Goal: Share content: Share content

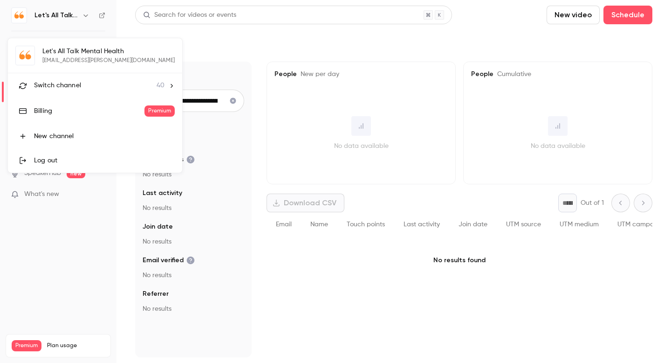
click at [62, 233] on div at bounding box center [335, 181] width 671 height 363
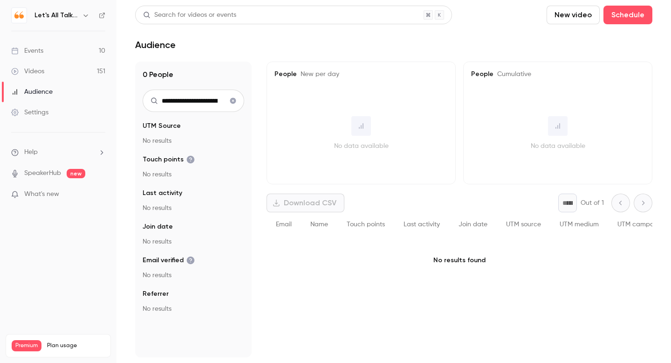
click at [32, 52] on div "Events" at bounding box center [27, 50] width 32 height 9
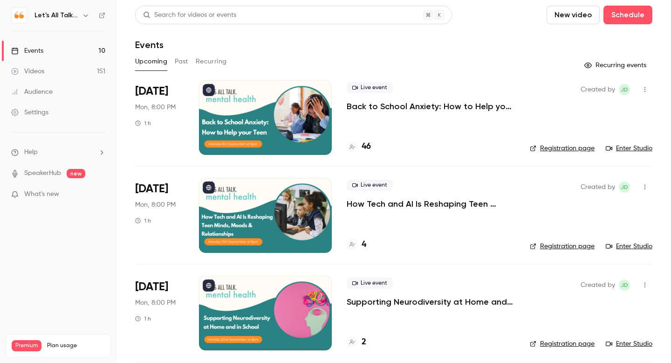
click at [385, 108] on p "Back to School Anxiety: How to Help your Teen" at bounding box center [431, 106] width 168 height 11
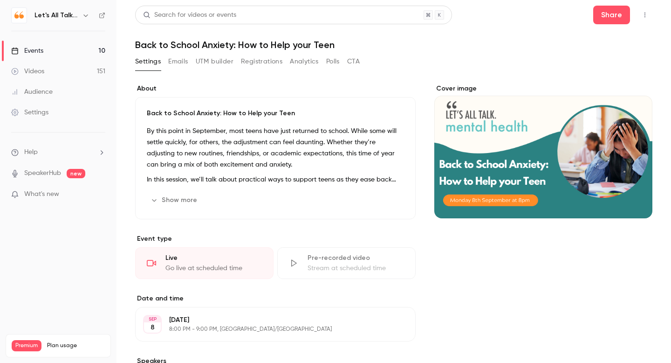
click at [38, 49] on div "Events" at bounding box center [27, 50] width 32 height 9
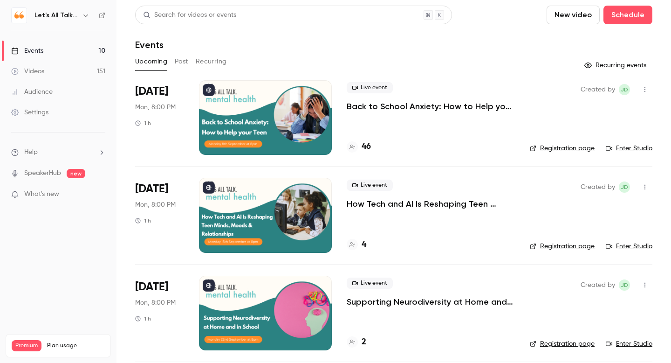
click at [642, 90] on icon "button" at bounding box center [644, 89] width 7 height 7
click at [602, 141] on div "Invite to Studio" at bounding box center [609, 137] width 71 height 9
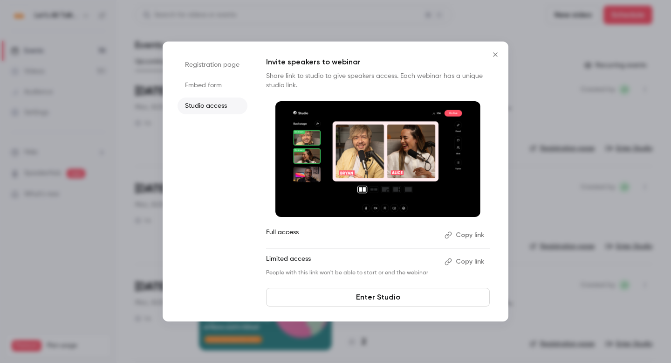
click at [461, 237] on button "Copy link" at bounding box center [465, 234] width 49 height 15
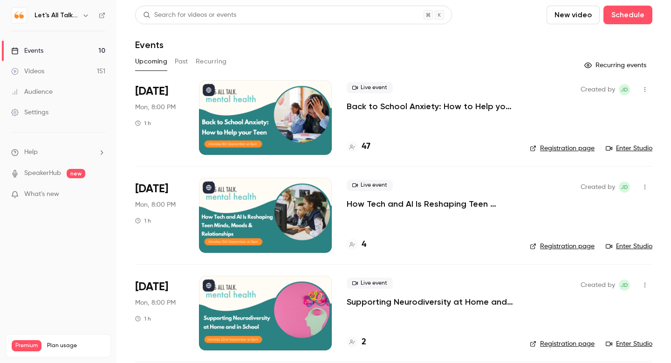
click at [52, 92] on div "Audience" at bounding box center [31, 91] width 41 height 9
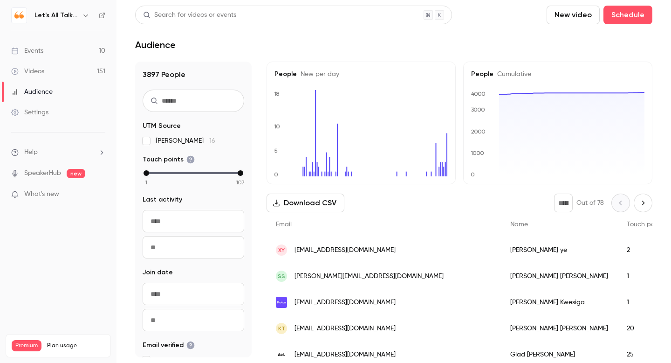
click at [250, 16] on div "Search for videos or events" at bounding box center [293, 15] width 317 height 19
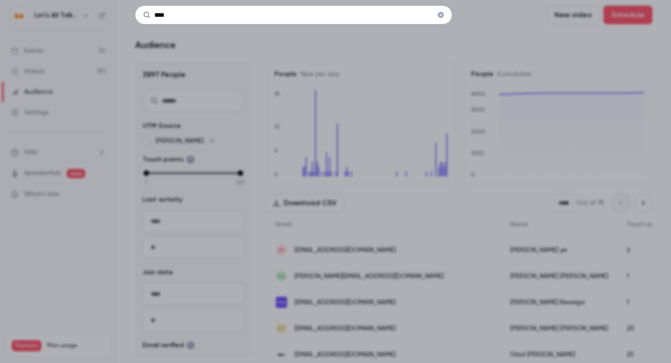
type input "****"
click at [379, 232] on div "****" at bounding box center [335, 181] width 671 height 363
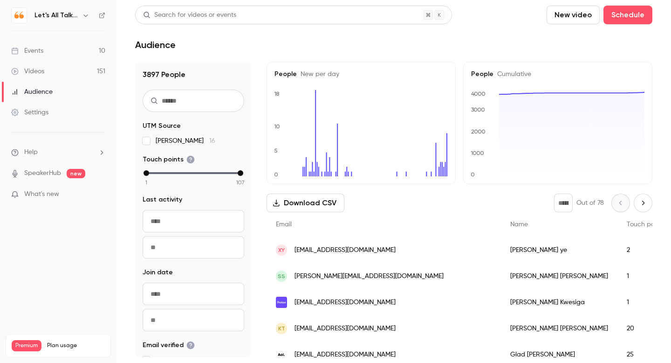
click at [38, 94] on div "Audience" at bounding box center [31, 91] width 41 height 9
click at [170, 14] on div "Search for videos or events" at bounding box center [189, 15] width 93 height 10
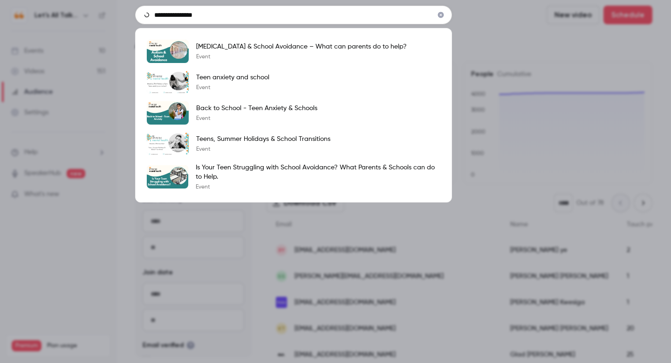
type input "**********"
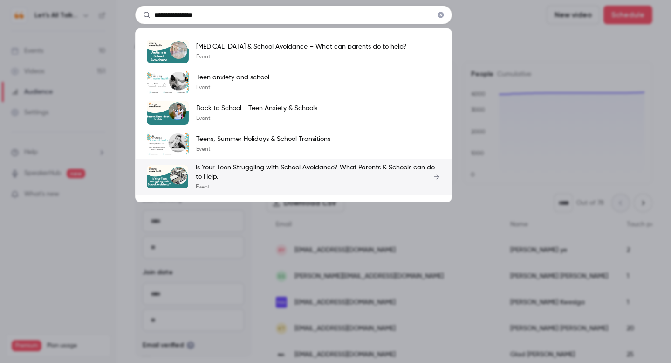
click at [246, 165] on p "Is Your Teen Struggling with School Avoidance? What Parents & Schools can do to…" at bounding box center [318, 172] width 245 height 19
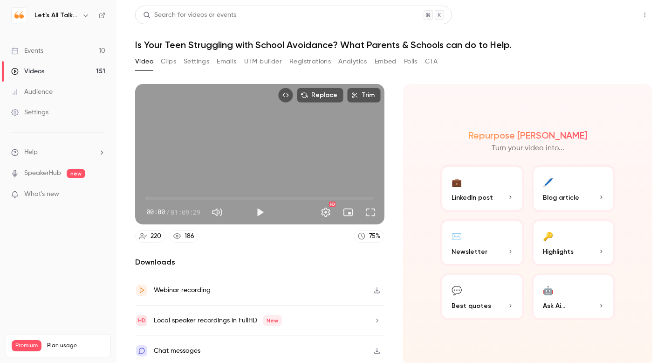
click at [610, 18] on button "Share" at bounding box center [611, 15] width 37 height 19
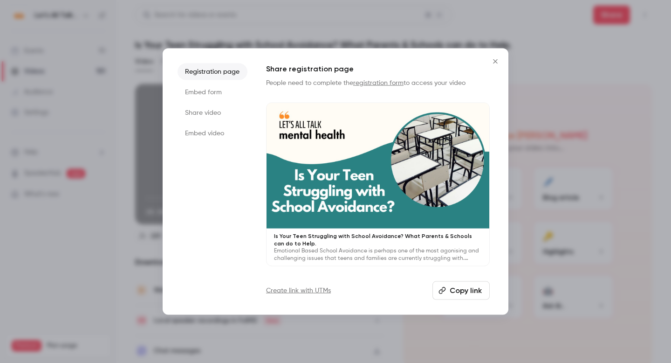
click at [448, 296] on button "Copy link" at bounding box center [461, 290] width 57 height 19
